Goal: Information Seeking & Learning: Learn about a topic

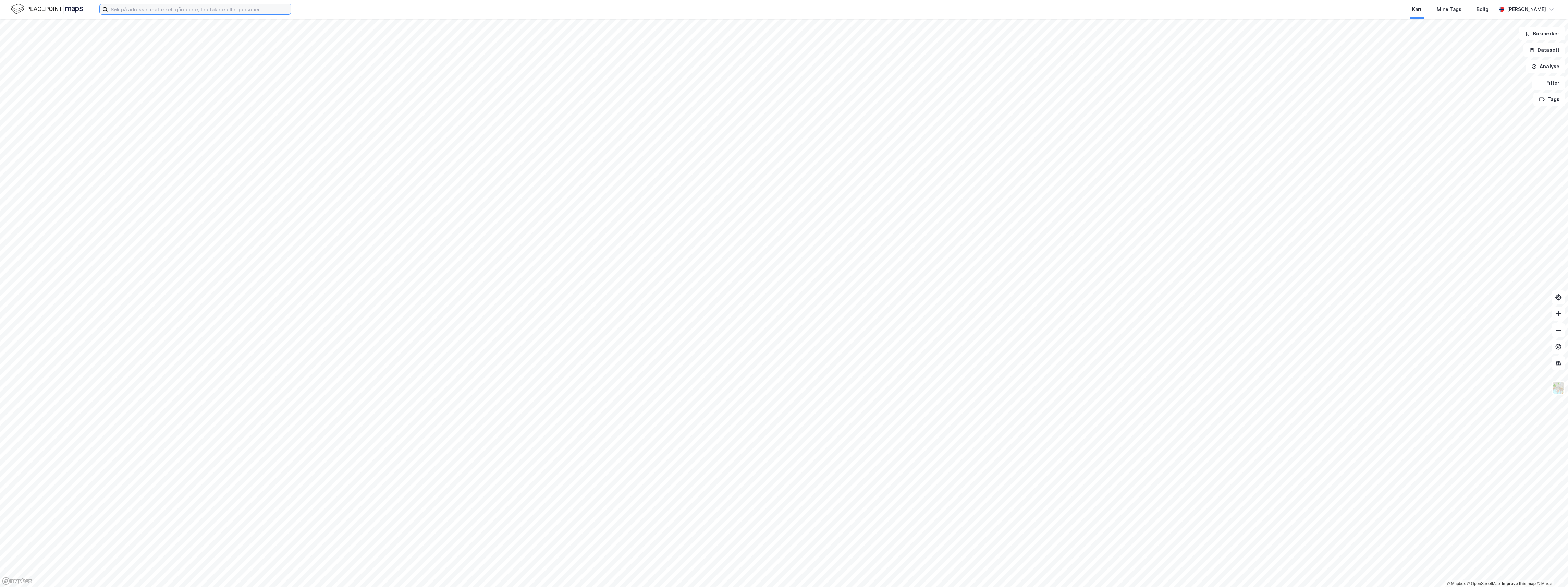
click at [140, 14] on input at bounding box center [200, 9] width 183 height 10
type input "barstølveien 25"
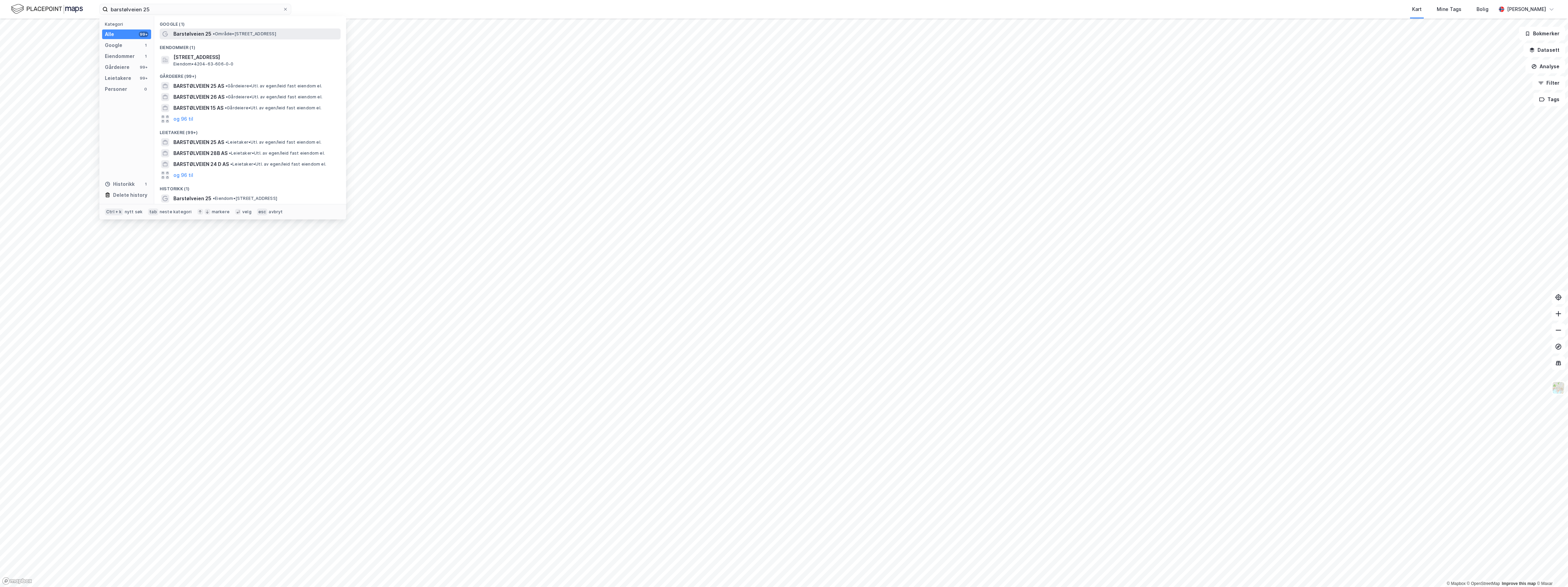
click at [201, 33] on span "Barstølveien 25" at bounding box center [192, 34] width 38 height 8
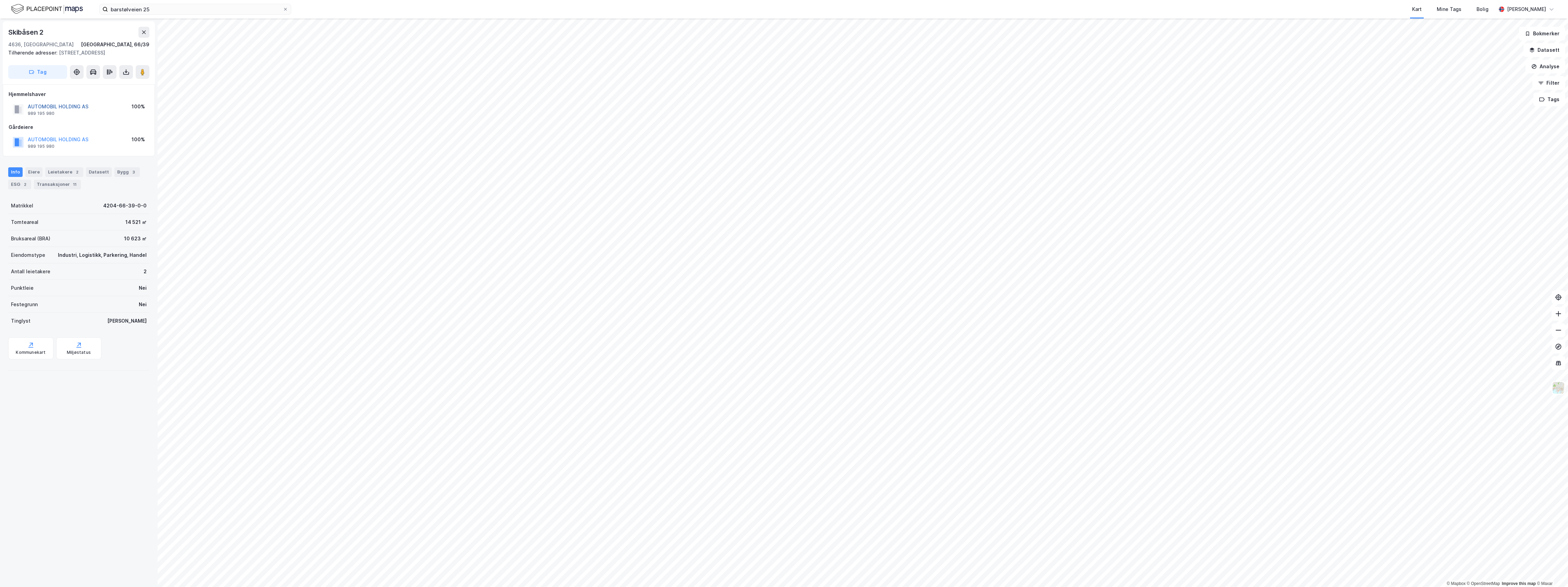
click at [0, 0] on button "AUTOMOBIL HOLDING AS" at bounding box center [0, 0] width 0 height 0
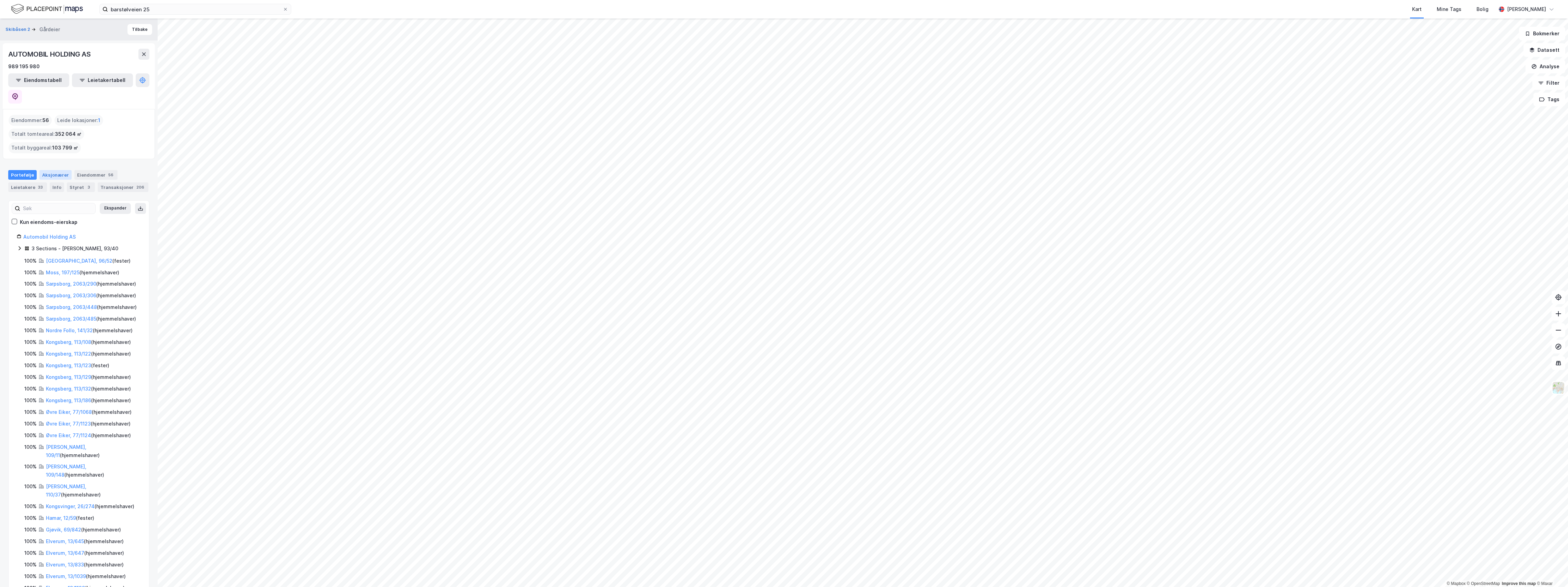
click at [59, 170] on div "Aksjonærer" at bounding box center [55, 175] width 32 height 9
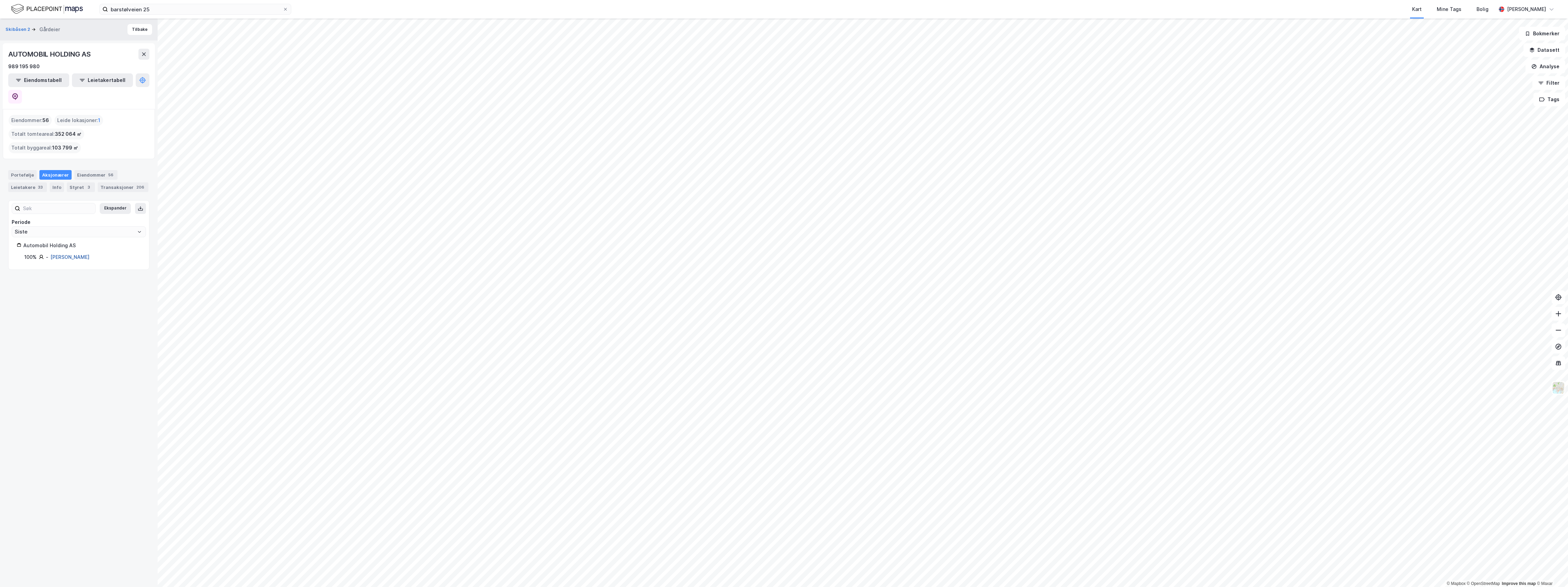
click at [55, 254] on link "[PERSON_NAME]" at bounding box center [69, 256] width 39 height 6
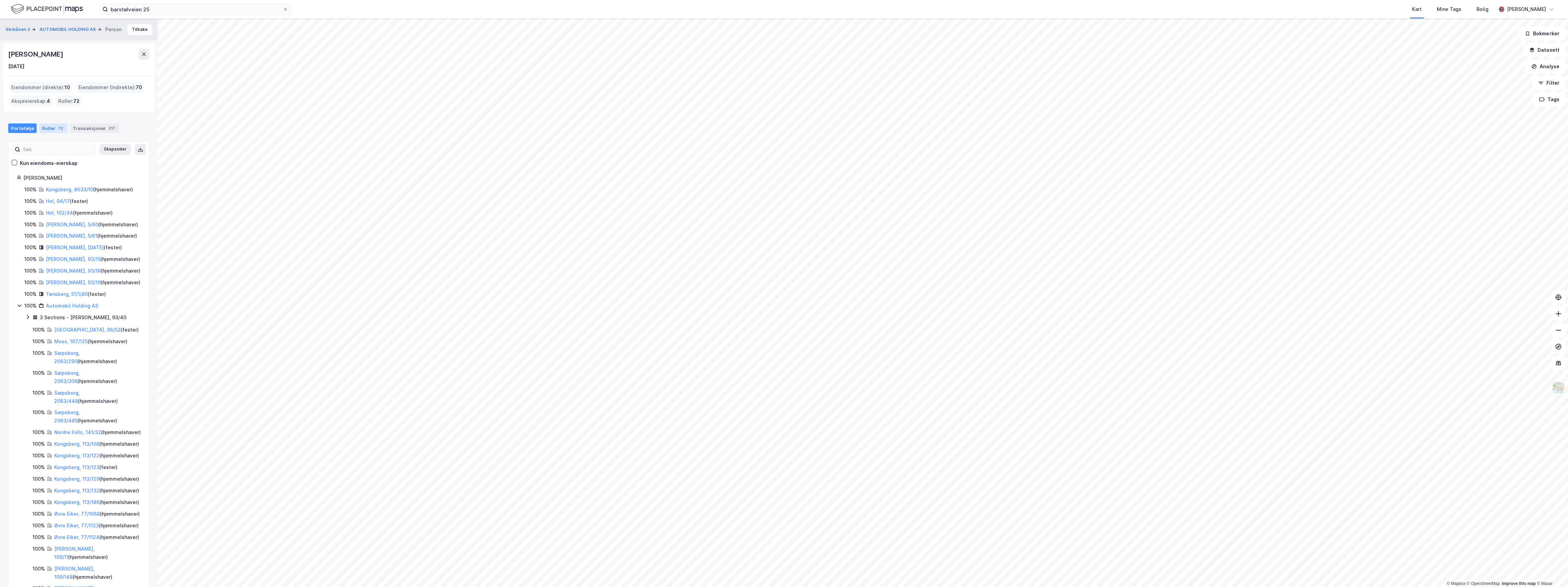
click at [48, 128] on div "Roller 72" at bounding box center [53, 128] width 28 height 9
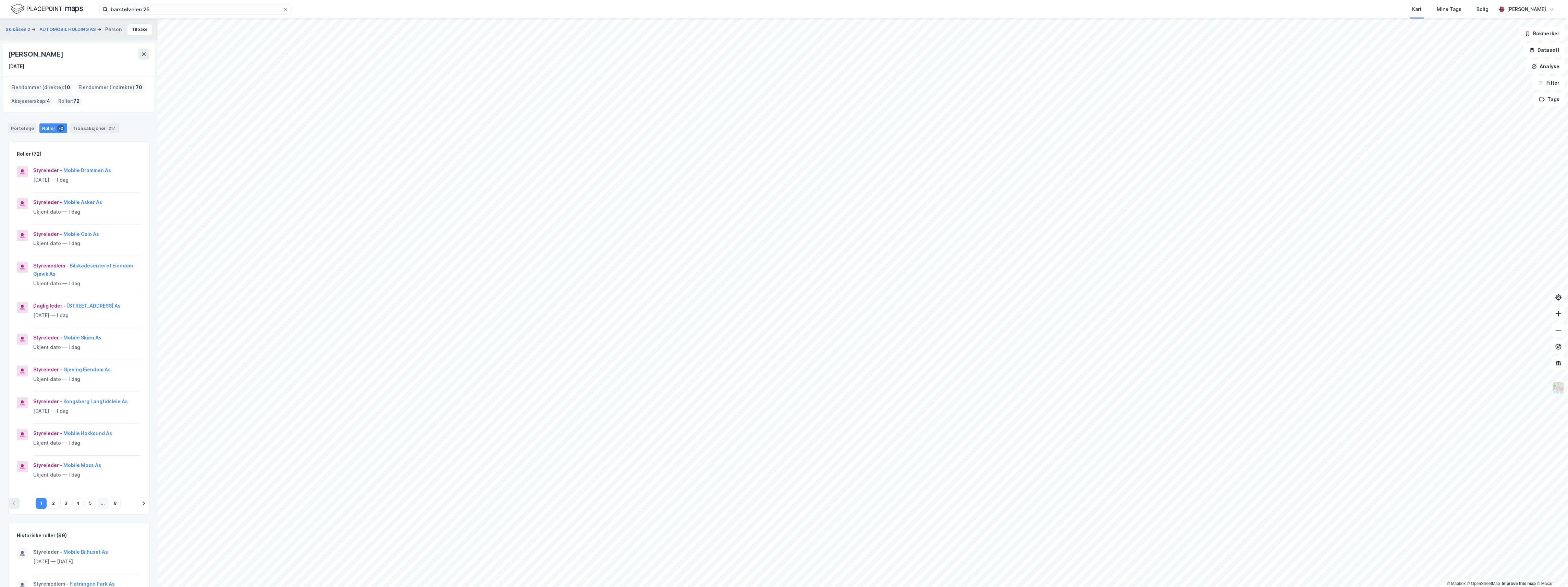
click at [39, 102] on div "Aksjeeierskap : 4" at bounding box center [31, 101] width 44 height 11
click at [73, 100] on span "72" at bounding box center [76, 101] width 6 height 8
click at [144, 53] on icon at bounding box center [144, 54] width 4 height 3
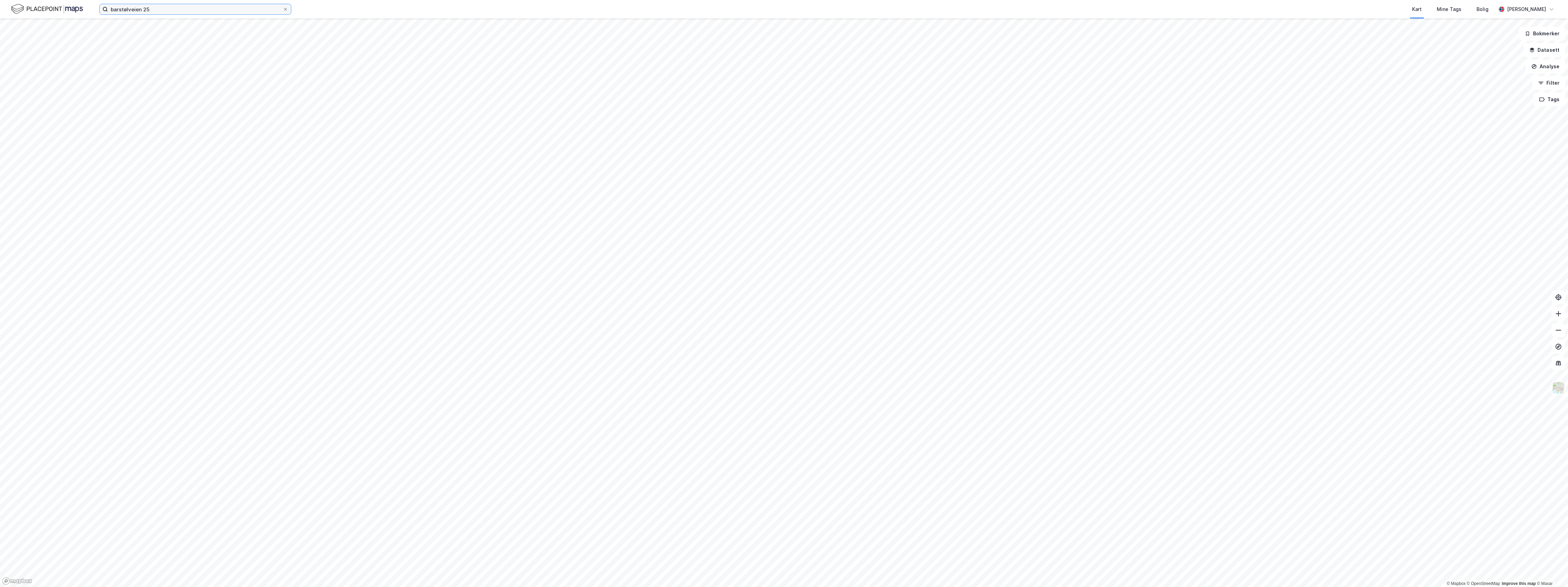
click at [146, 12] on input "barstølveien 25" at bounding box center [196, 9] width 175 height 10
click at [163, 10] on input "barstølveien 25" at bounding box center [196, 9] width 175 height 10
click at [147, 31] on span "Barstølveien 25" at bounding box center [138, 34] width 38 height 8
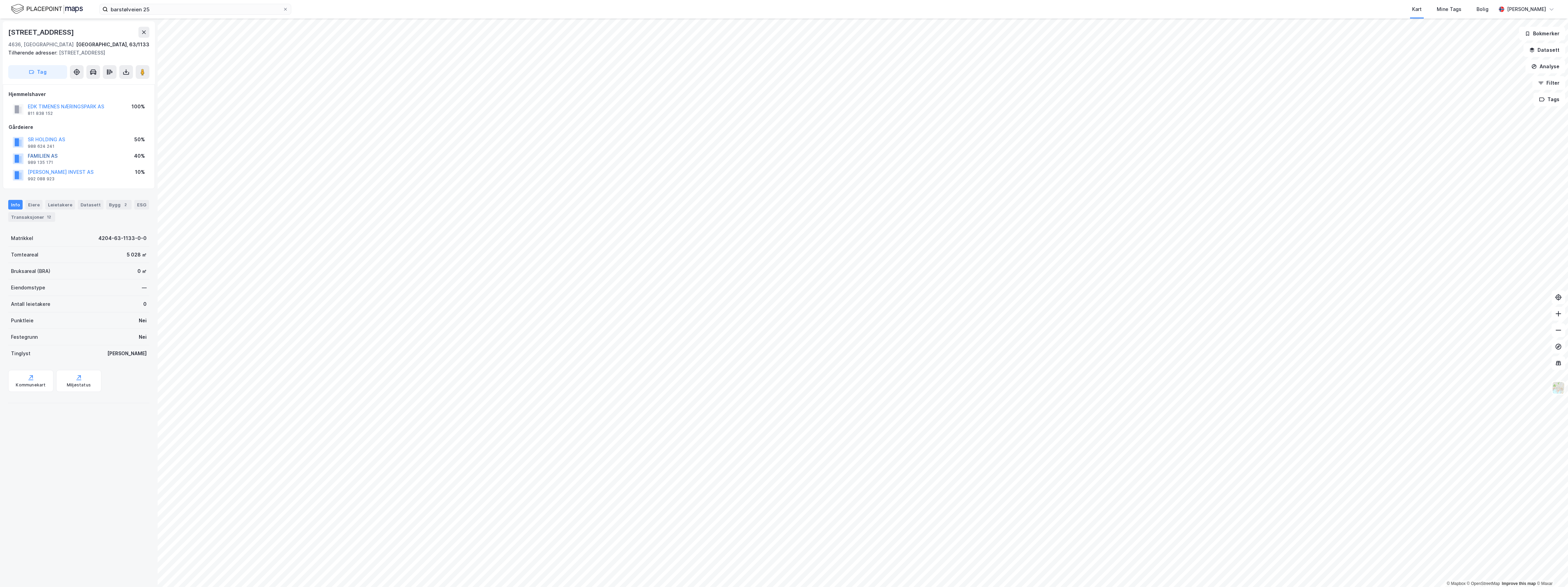
click at [0, 0] on button "FAMILIEN AS" at bounding box center [0, 0] width 0 height 0
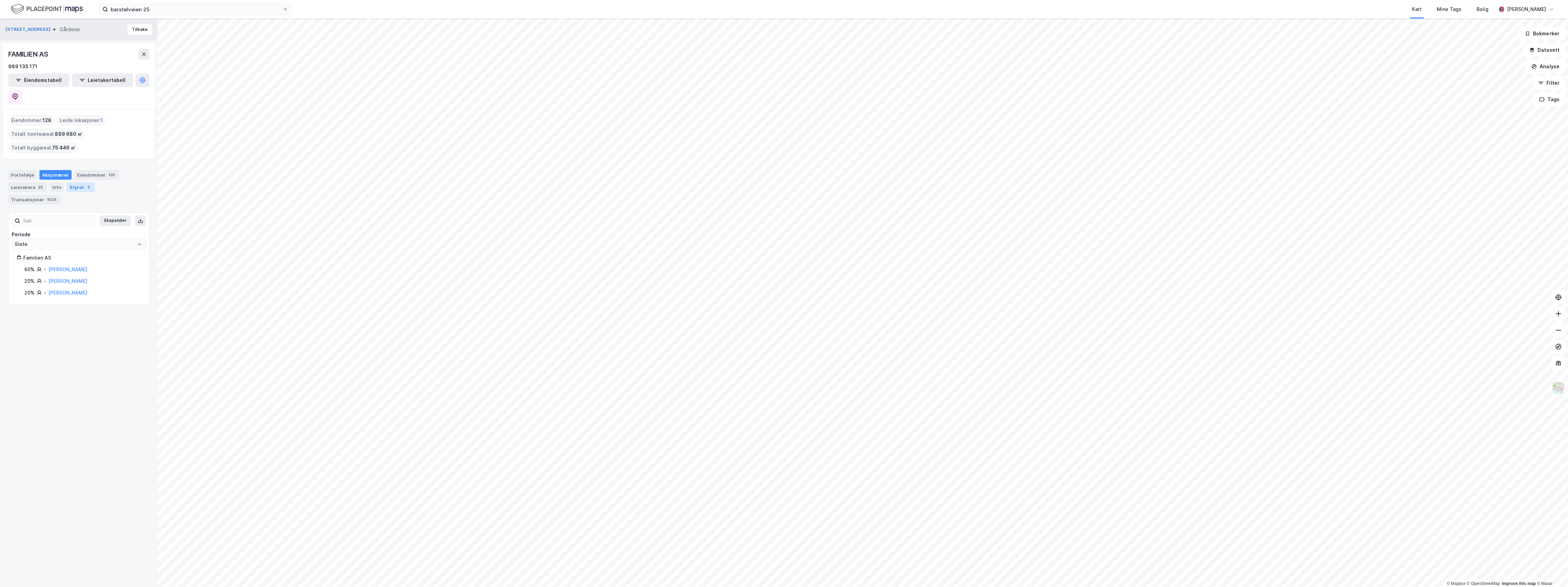
click at [75, 182] on div "Styret 5" at bounding box center [81, 187] width 28 height 9
click at [84, 80] on button "Leietakertabell" at bounding box center [102, 80] width 61 height 14
